Goal: Transaction & Acquisition: Purchase product/service

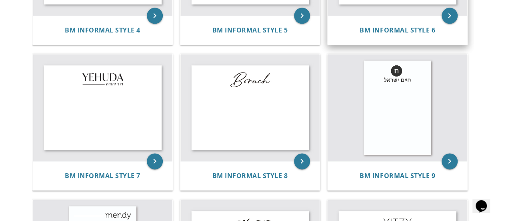
scroll to position [440, 0]
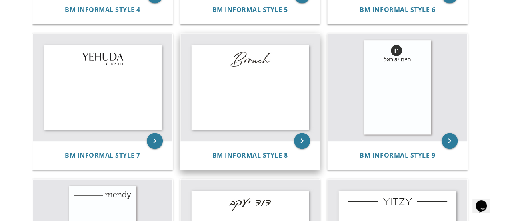
click at [271, 100] on img at bounding box center [250, 87] width 140 height 107
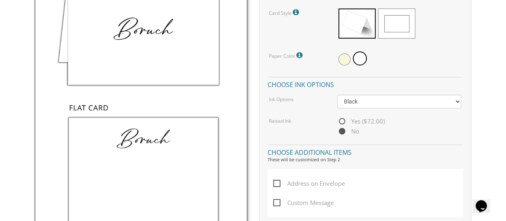
scroll to position [320, 0]
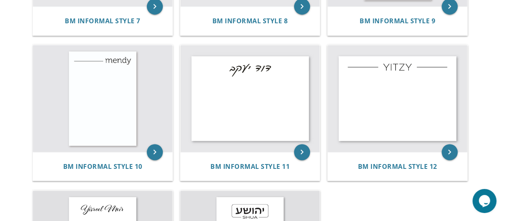
scroll to position [560, 0]
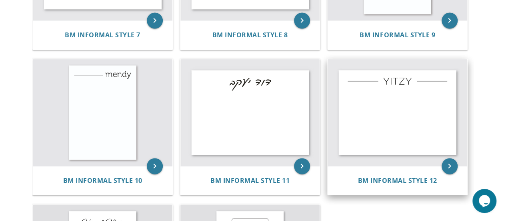
drag, startPoint x: 423, startPoint y: 117, endPoint x: 366, endPoint y: 138, distance: 61.0
click at [423, 117] on img at bounding box center [398, 112] width 140 height 107
drag, startPoint x: 421, startPoint y: 180, endPoint x: 415, endPoint y: 177, distance: 7.0
click at [420, 179] on span "BM Informal Style 12" at bounding box center [397, 180] width 79 height 9
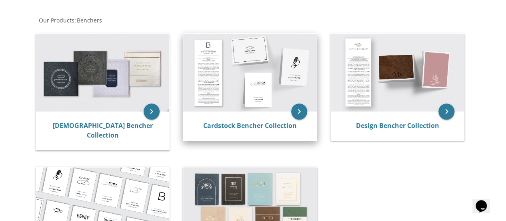
scroll to position [160, 0]
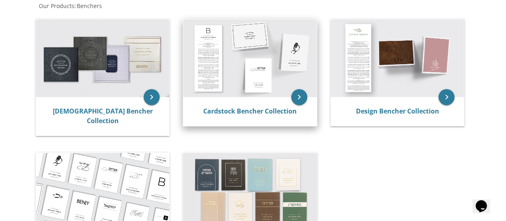
click at [228, 43] on img at bounding box center [250, 58] width 134 height 78
click at [242, 112] on link "Cardstock Bencher Collection" at bounding box center [250, 110] width 94 height 9
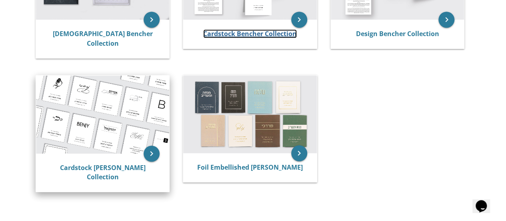
scroll to position [240, 0]
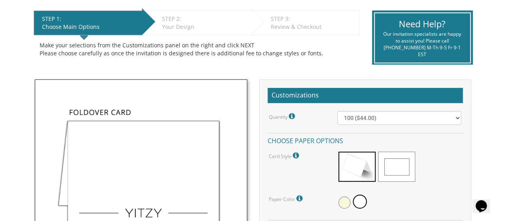
scroll to position [200, 0]
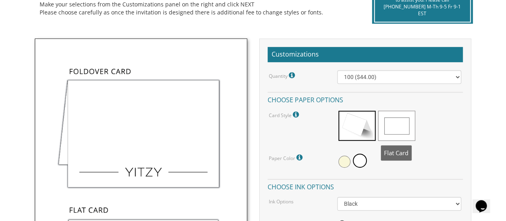
click at [401, 129] on span at bounding box center [396, 125] width 37 height 30
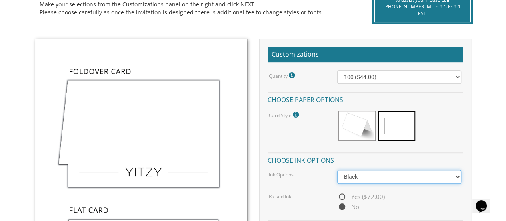
click at [421, 174] on select "Black Colored Ink ($32.00)" at bounding box center [399, 177] width 124 height 14
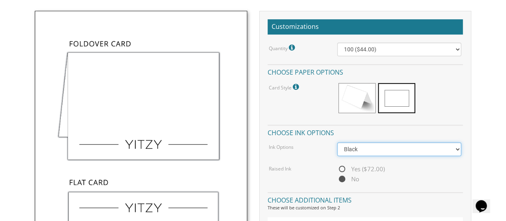
scroll to position [240, 0]
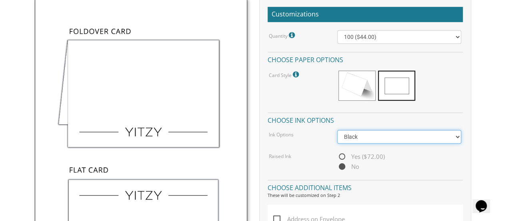
click at [396, 135] on select "Black Colored Ink ($32.00)" at bounding box center [399, 137] width 124 height 14
select select "Standard"
click at [337, 130] on select "Black Colored Ink ($32.00)" at bounding box center [399, 137] width 124 height 14
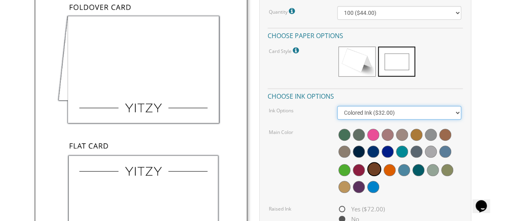
scroll to position [280, 0]
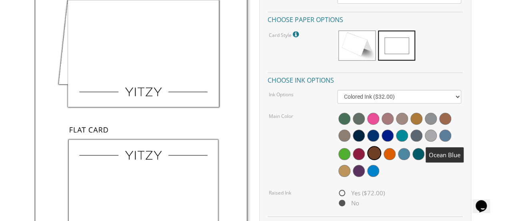
click at [445, 132] on span at bounding box center [445, 135] width 12 height 12
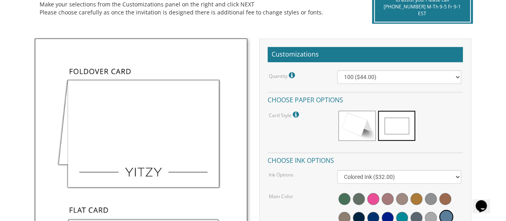
scroll to position [240, 0]
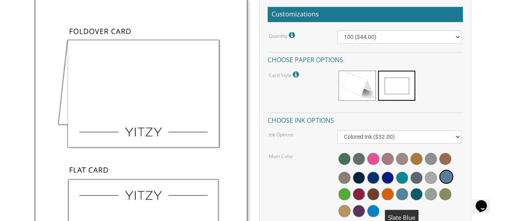
click at [402, 193] on span at bounding box center [402, 194] width 12 height 12
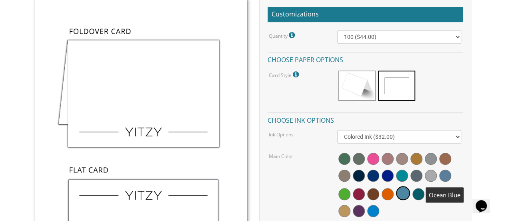
click at [443, 178] on span at bounding box center [445, 175] width 12 height 12
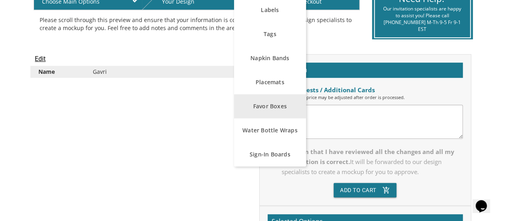
scroll to position [200, 0]
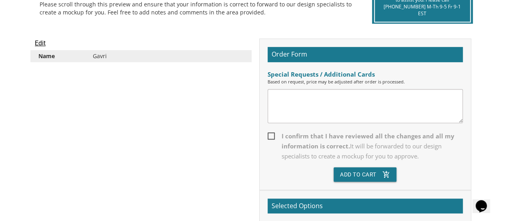
click at [192, 96] on div "Edit Name [GEOGRAPHIC_DATA] Order Form Special Requests / Additional Cards Base…" at bounding box center [253, 161] width 449 height 247
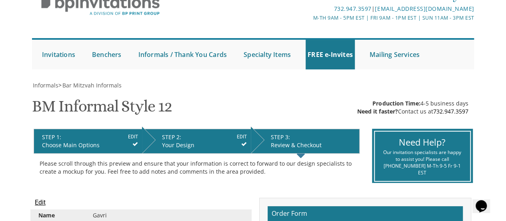
scroll to position [40, 0]
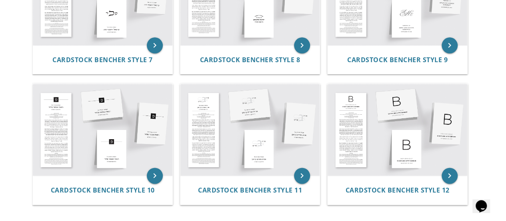
scroll to position [560, 0]
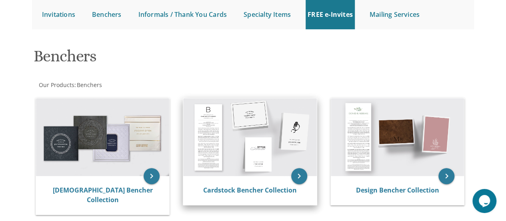
scroll to position [120, 0]
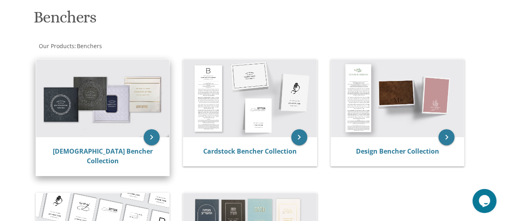
click at [146, 80] on img at bounding box center [103, 98] width 134 height 78
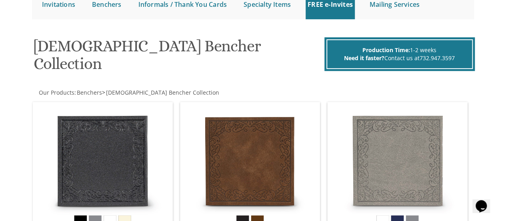
scroll to position [80, 0]
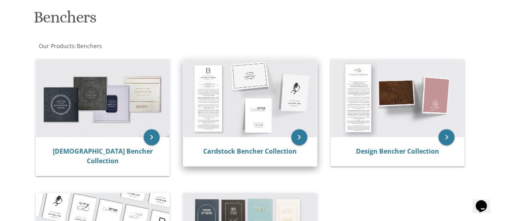
click at [243, 96] on img at bounding box center [250, 98] width 134 height 78
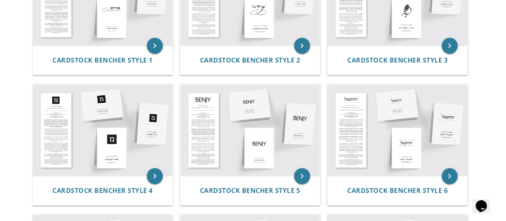
scroll to position [240, 0]
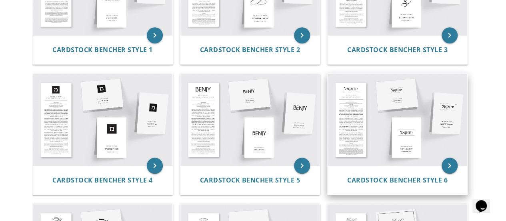
click at [377, 119] on img at bounding box center [398, 120] width 140 height 92
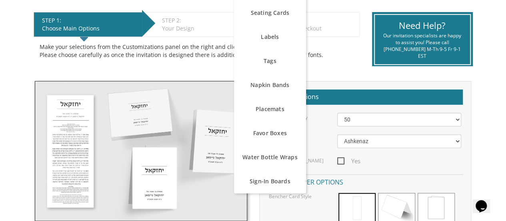
scroll to position [160, 0]
